Goal: Task Accomplishment & Management: Manage account settings

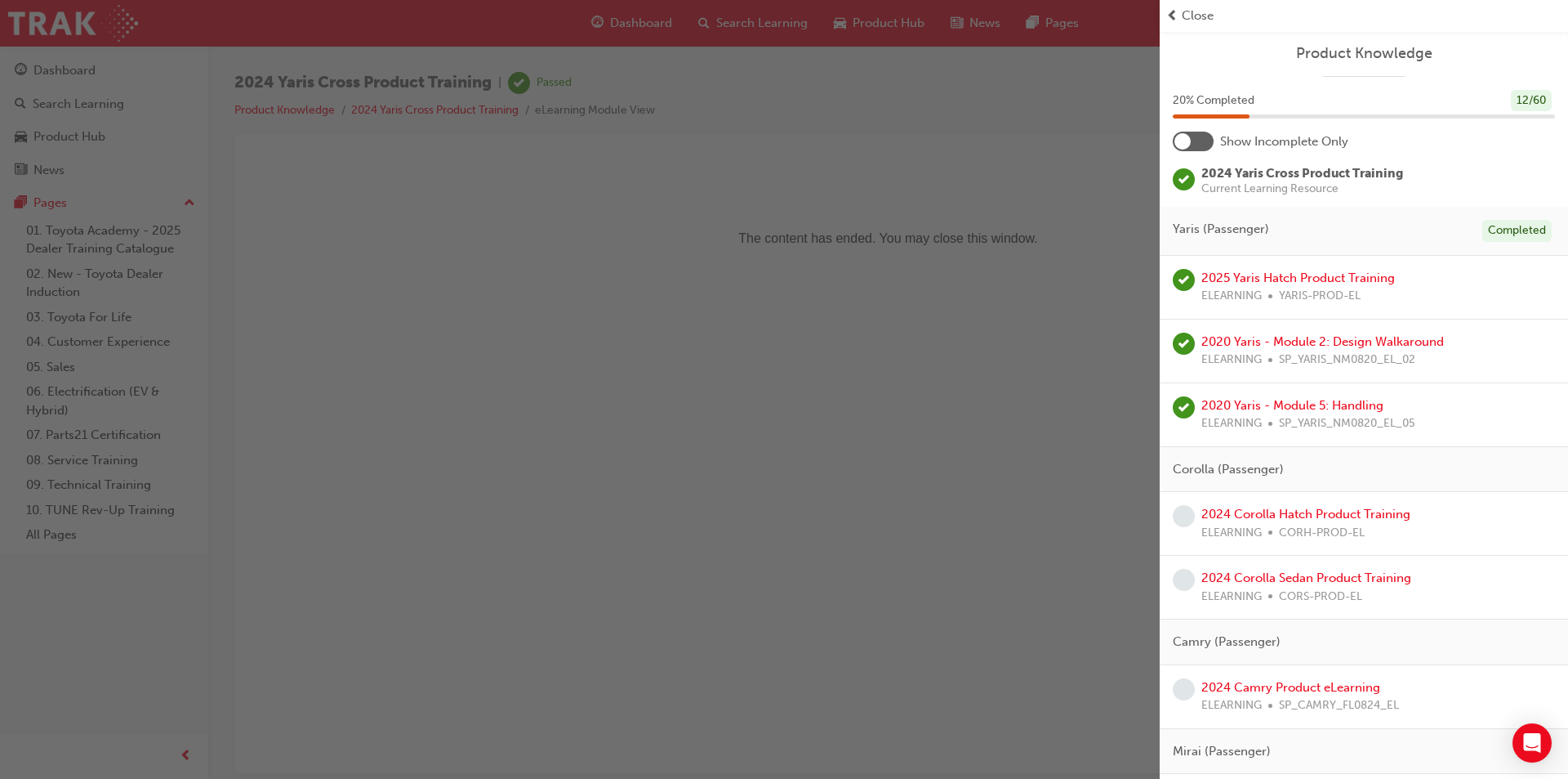
click at [1012, 148] on div "button" at bounding box center [580, 389] width 1160 height 779
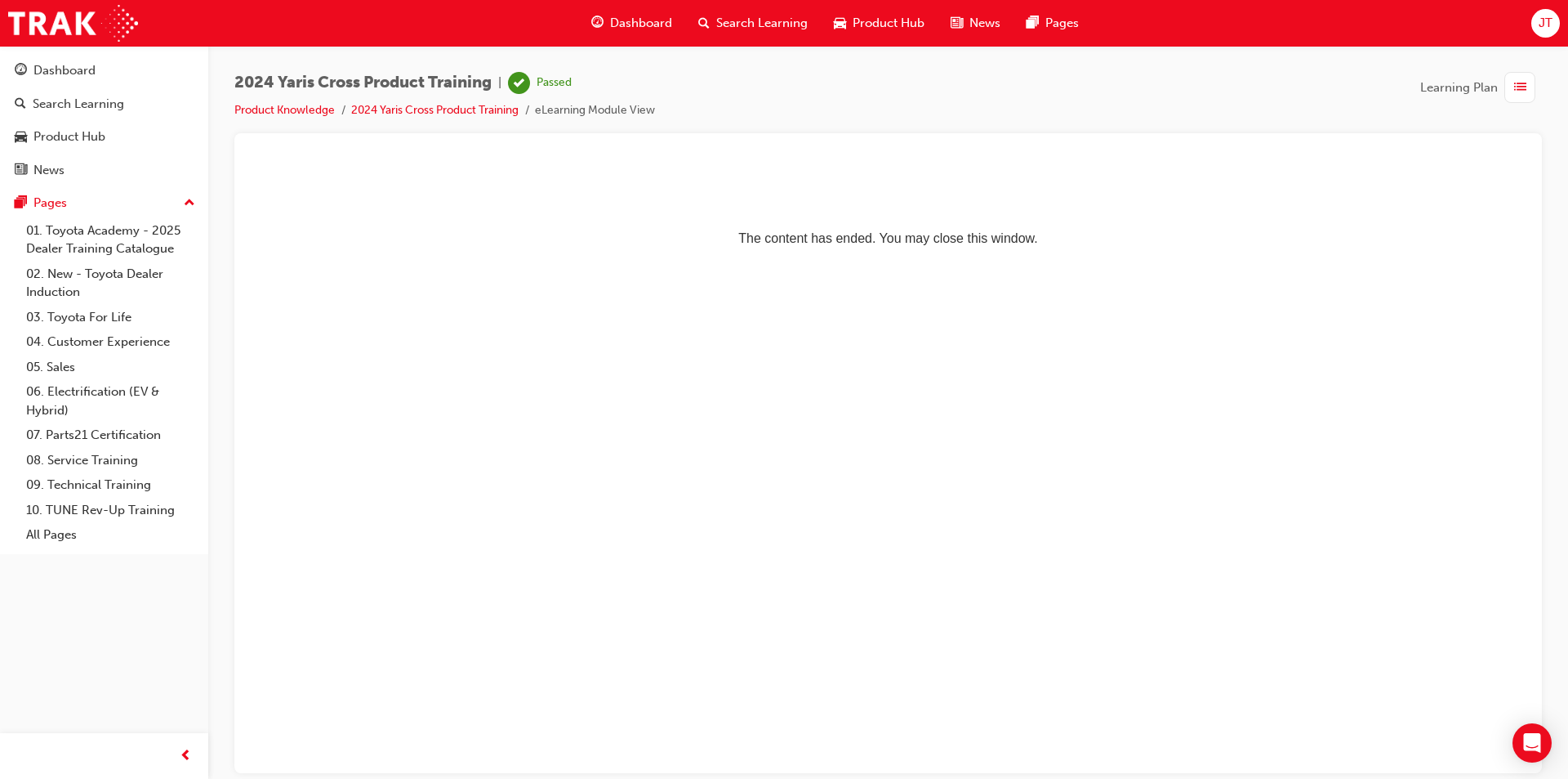
click at [1539, 24] on span "JT" at bounding box center [1546, 23] width 14 height 18
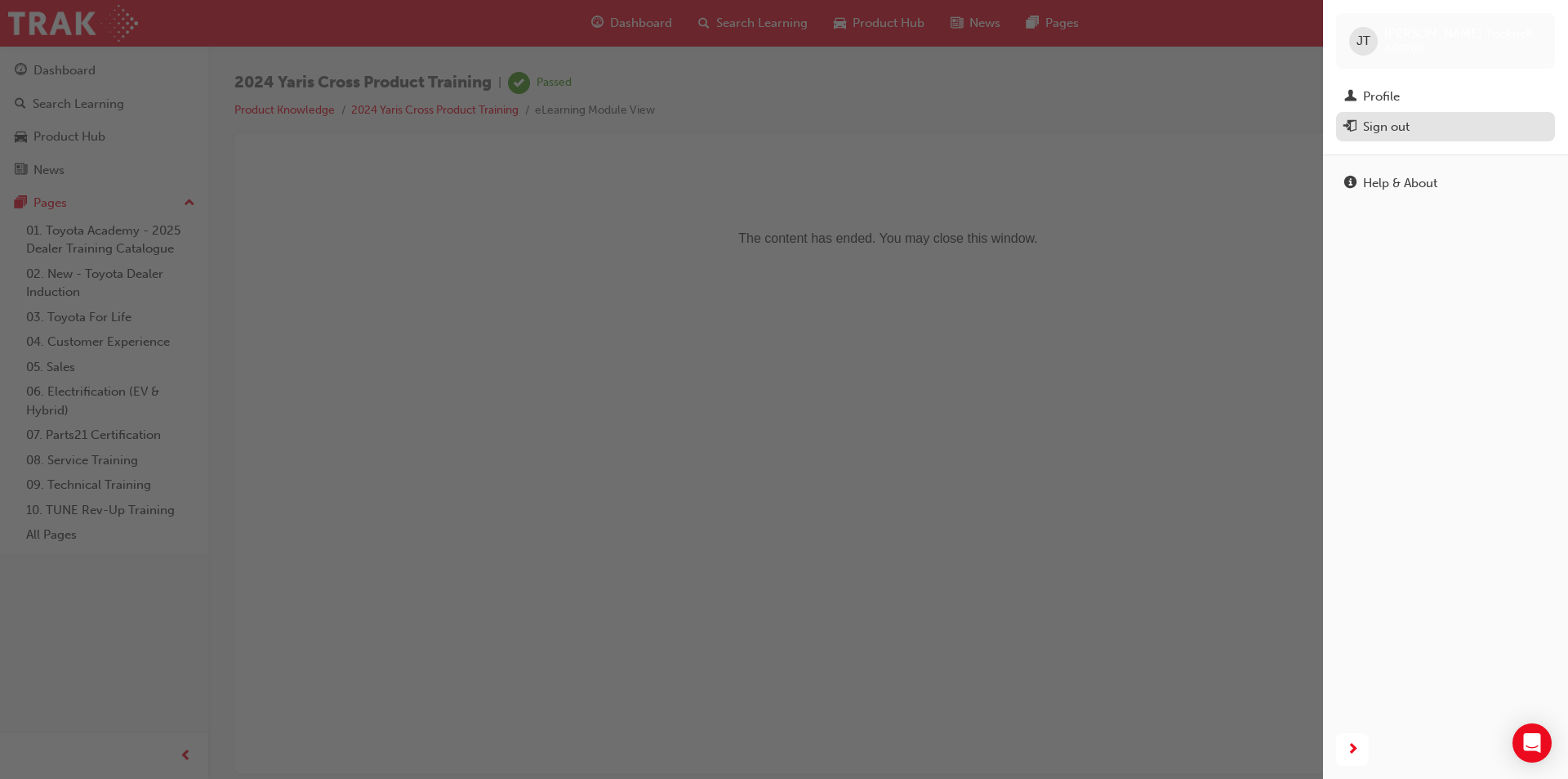
click at [1381, 127] on div "Sign out" at bounding box center [1386, 127] width 47 height 18
